Goal: Find specific page/section: Find specific page/section

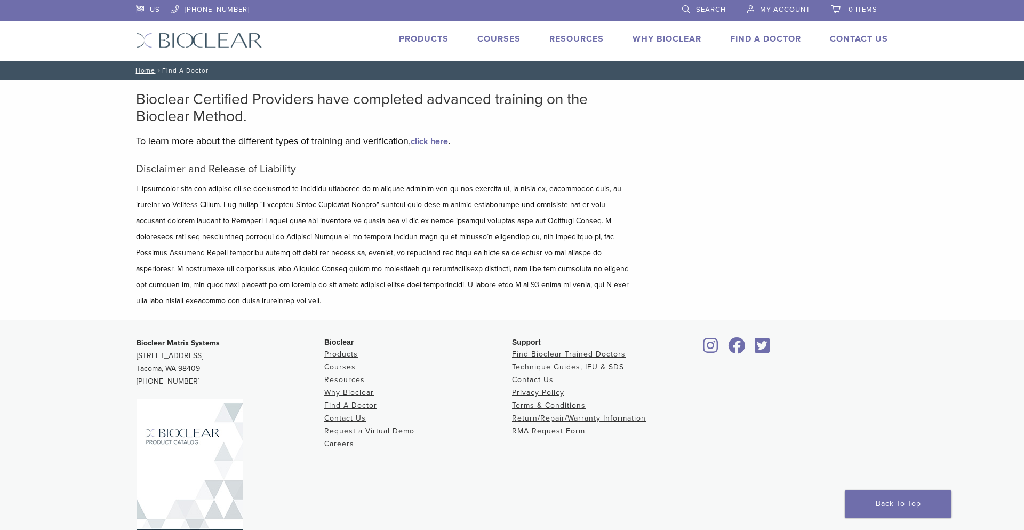
scroll to position [28, 0]
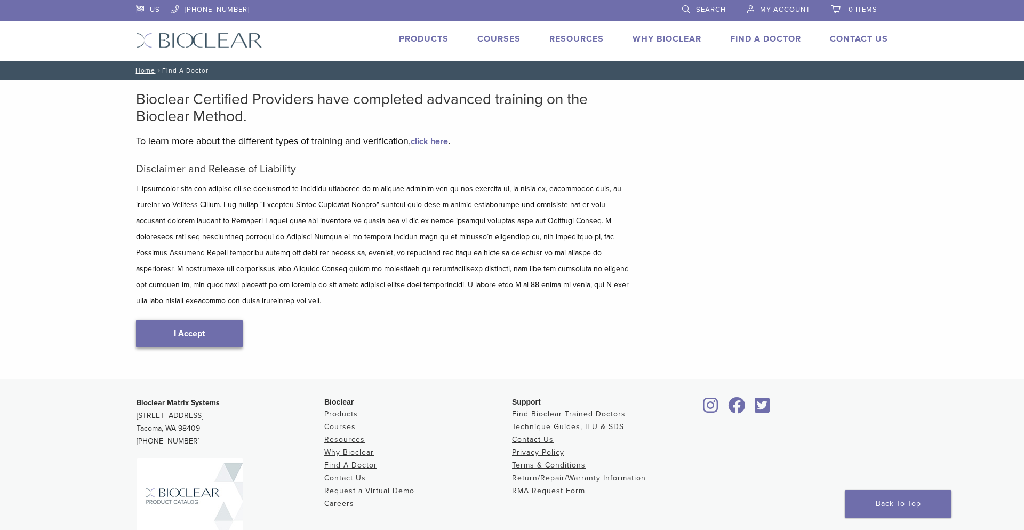
click at [222, 320] on link "I Accept" at bounding box center [189, 334] width 107 height 28
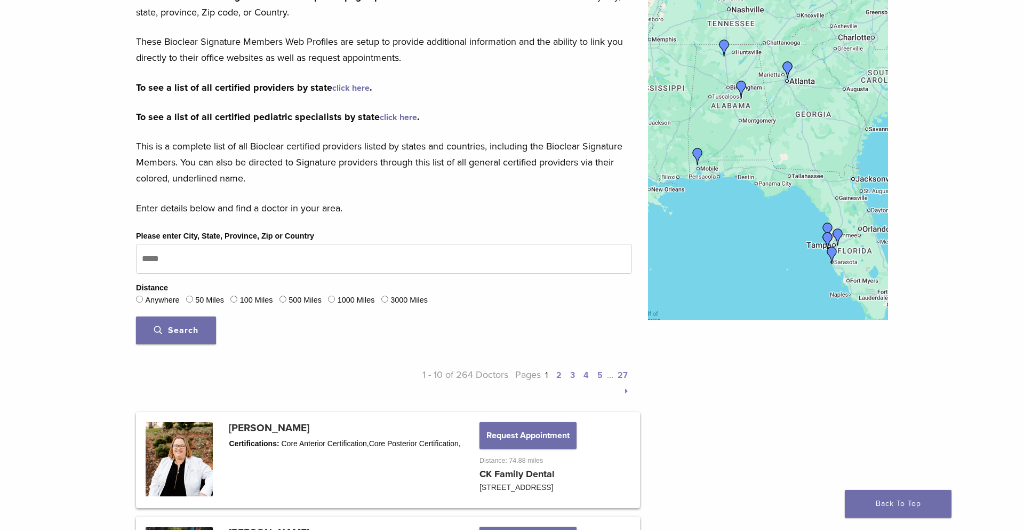
scroll to position [177, 0]
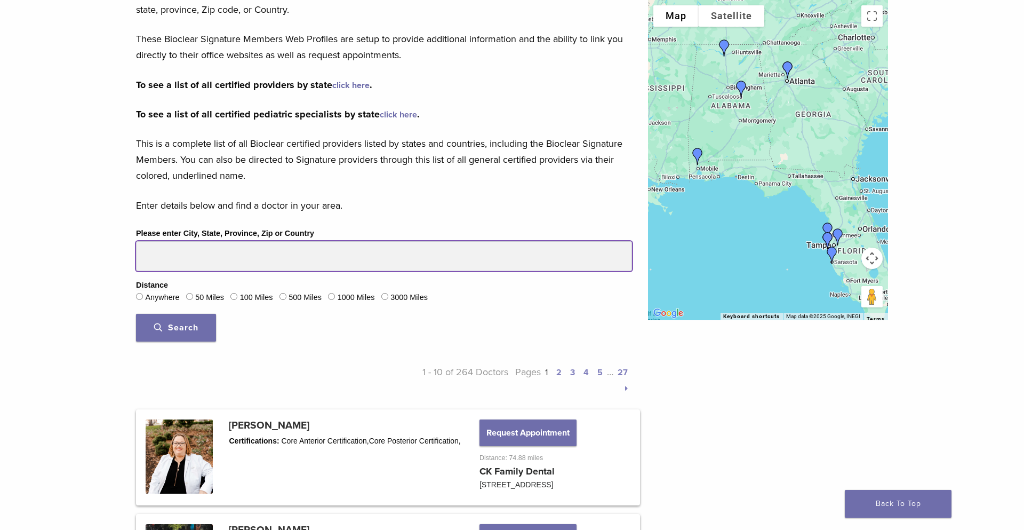
click at [176, 253] on input "Please enter City, State, Province, Zip or Country" at bounding box center [384, 256] width 496 height 30
type input "*****"
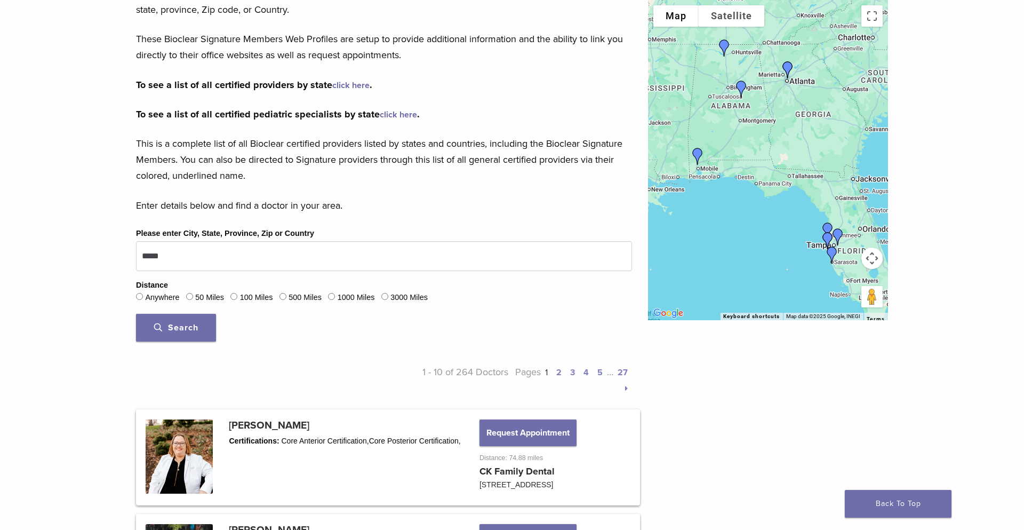
click at [193, 329] on span "Search" at bounding box center [176, 327] width 44 height 11
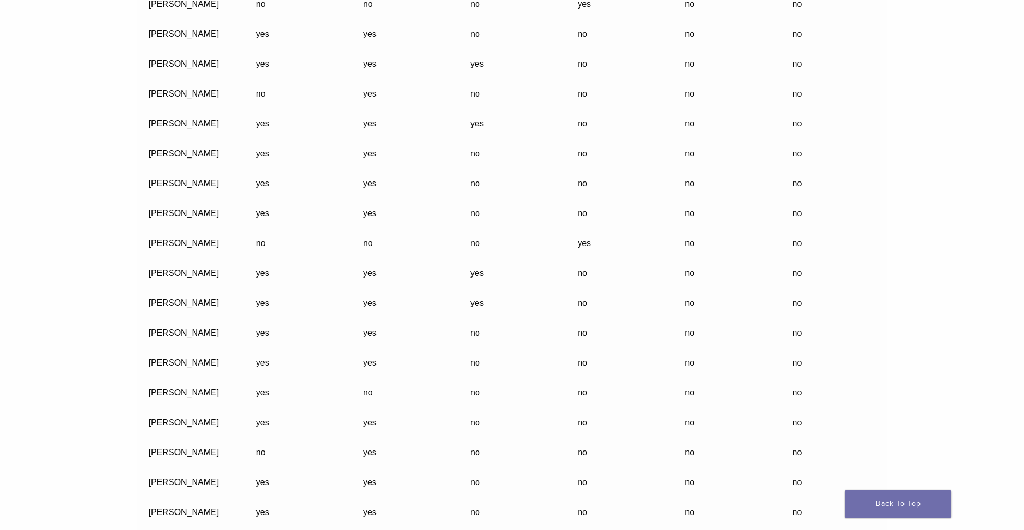
scroll to position [2098, 0]
